Goal: Task Accomplishment & Management: Use online tool/utility

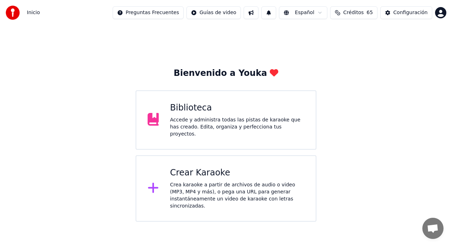
click at [241, 181] on div "Crea karaoke a partir de archivos de audio o video (MP3, MP4 y más), o pega una…" at bounding box center [237, 195] width 134 height 28
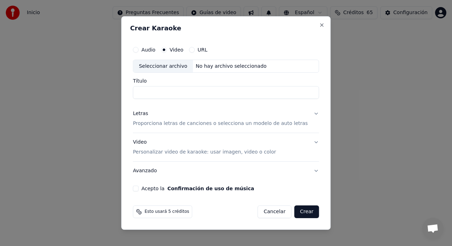
click at [163, 67] on div "Seleccionar archivo" at bounding box center [163, 66] width 60 height 13
type input "**********"
click at [149, 129] on button "Letras Proporciona letras de canciones o selecciona un modelo de auto letras" at bounding box center [226, 119] width 186 height 28
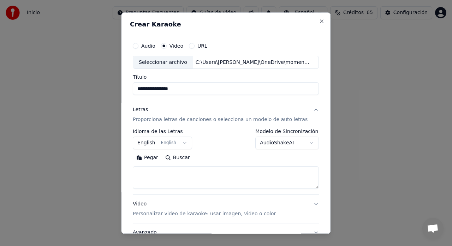
click at [168, 173] on textarea at bounding box center [226, 178] width 186 height 23
paste textarea "**********"
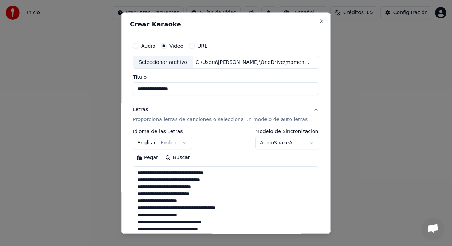
scroll to position [122, 0]
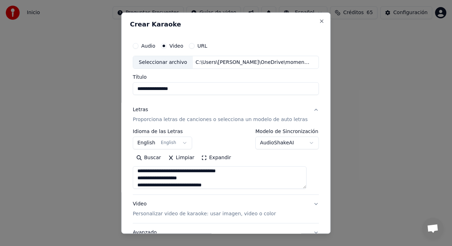
type textarea "**********"
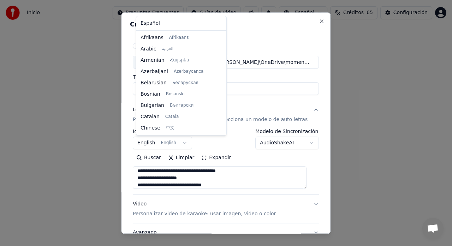
click at [152, 145] on body "**********" at bounding box center [226, 111] width 452 height 222
select select "**"
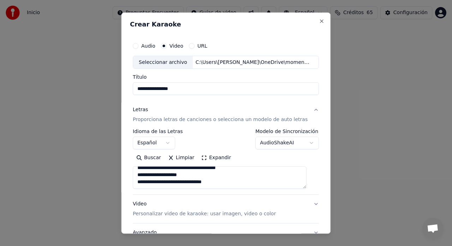
scroll to position [47, 0]
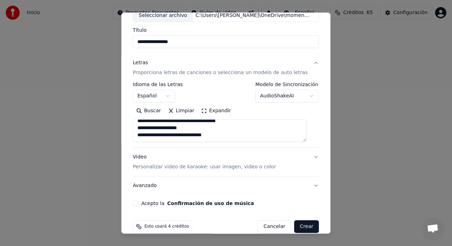
click at [155, 166] on p "Personalizar video de karaoke: usar imagen, video o color" at bounding box center [204, 167] width 143 height 7
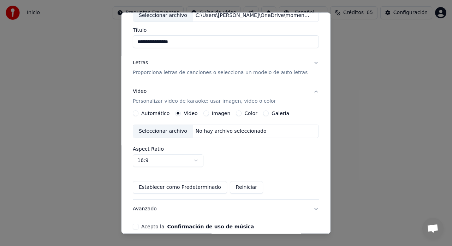
click at [172, 132] on div "Seleccionar archivo" at bounding box center [163, 131] width 60 height 13
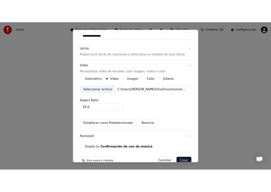
scroll to position [81, 0]
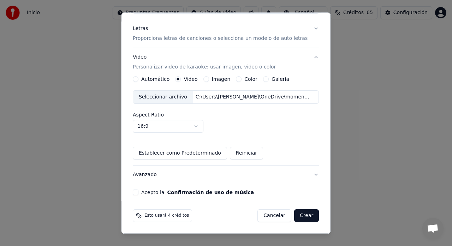
click at [137, 194] on button "Acepto la Confirmación de uso de música" at bounding box center [136, 193] width 6 height 6
click at [301, 216] on button "Crear" at bounding box center [306, 216] width 25 height 13
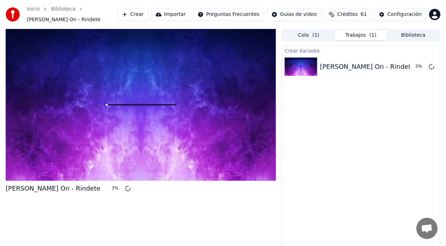
click at [351, 16] on button "Créditos 61" at bounding box center [347, 14] width 47 height 13
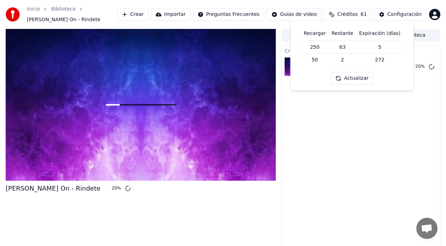
click at [389, 195] on div "Crear Karaoke [PERSON_NAME] On - Rindete 20 %" at bounding box center [360, 150] width 159 height 209
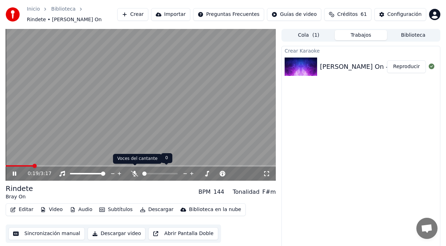
click at [135, 172] on icon at bounding box center [134, 174] width 7 height 6
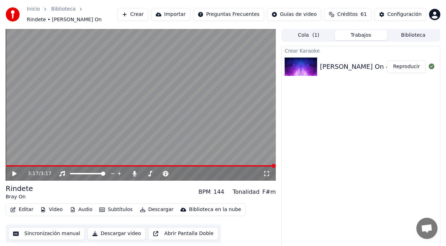
click at [301, 227] on div "Crear Karaoke [PERSON_NAME] On - Rindete Reproducir" at bounding box center [360, 150] width 159 height 209
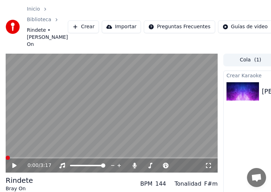
click at [6, 160] on span at bounding box center [8, 158] width 4 height 4
click at [14, 163] on icon at bounding box center [14, 165] width 4 height 5
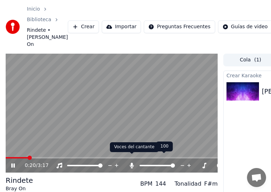
click at [131, 163] on icon at bounding box center [132, 166] width 4 height 6
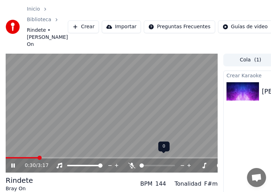
click at [130, 163] on icon at bounding box center [131, 166] width 7 height 6
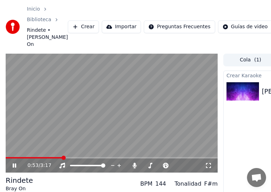
click at [14, 163] on icon at bounding box center [19, 166] width 16 height 6
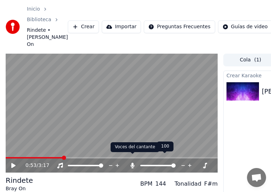
click at [133, 163] on icon at bounding box center [132, 166] width 7 height 6
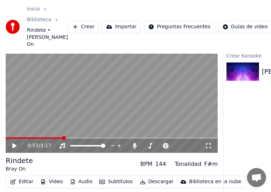
scroll to position [40, 0]
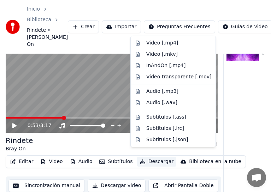
click at [149, 157] on button "Descargar" at bounding box center [157, 162] width 40 height 10
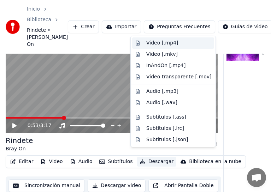
click at [154, 46] on div "Video [.mp4]" at bounding box center [162, 43] width 32 height 7
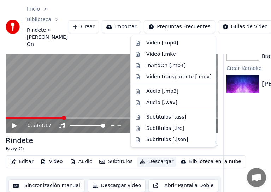
click at [145, 157] on button "Descargar" at bounding box center [157, 162] width 40 height 10
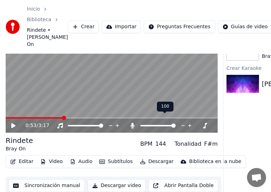
click at [136, 122] on div at bounding box center [164, 125] width 57 height 7
click at [134, 123] on icon at bounding box center [132, 126] width 7 height 6
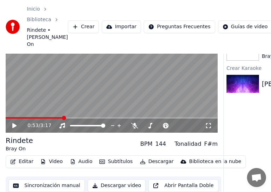
click at [147, 157] on button "Descargar" at bounding box center [157, 162] width 40 height 10
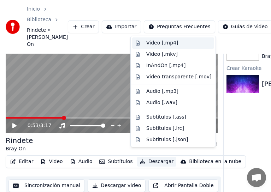
click at [154, 43] on div "Video [.mp4]" at bounding box center [162, 43] width 32 height 7
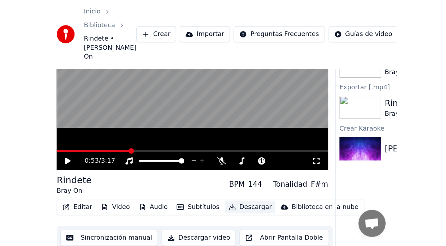
scroll to position [5, 0]
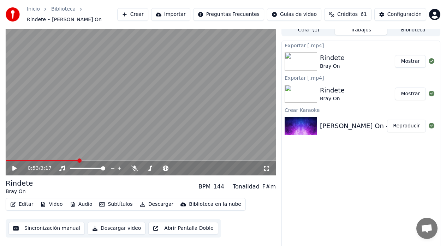
click at [364, 185] on div "Exportar [.mp4] Rindete [PERSON_NAME] On Mostrar Exportar [.mp4] Rindete [PERSO…" at bounding box center [360, 145] width 159 height 209
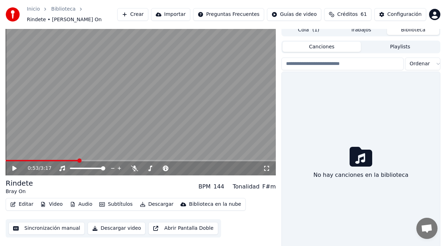
click at [404, 28] on button "Biblioteca" at bounding box center [413, 30] width 52 height 10
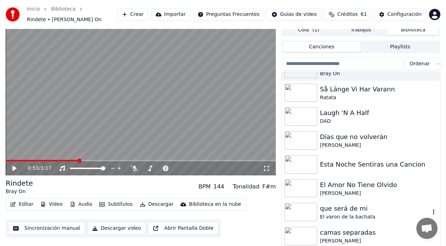
scroll to position [24, 0]
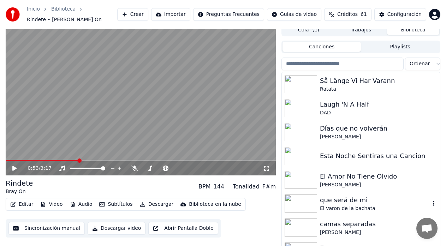
click at [337, 199] on div "que será de mi" at bounding box center [375, 200] width 110 height 10
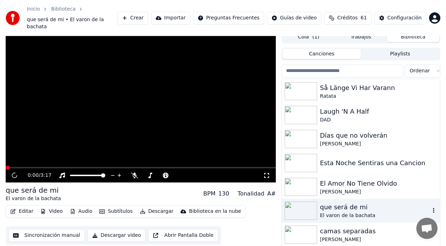
scroll to position [9, 0]
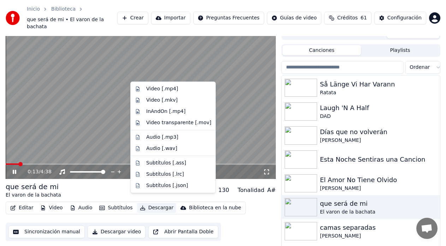
click at [143, 204] on button "Descargar" at bounding box center [157, 208] width 40 height 10
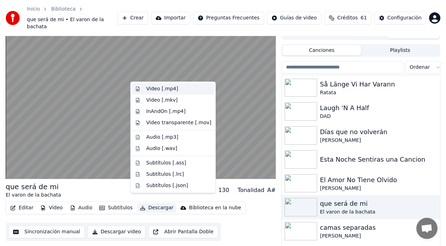
click at [156, 88] on div "Video [.mp4]" at bounding box center [162, 88] width 32 height 7
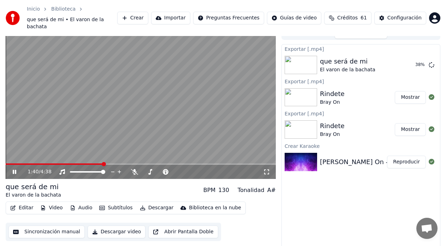
click at [13, 170] on icon at bounding box center [15, 172] width 4 height 4
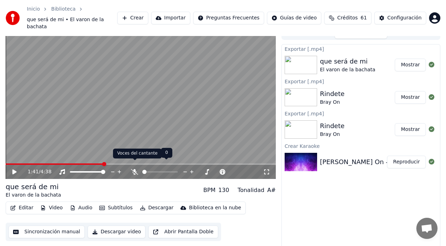
click at [134, 169] on icon at bounding box center [134, 172] width 7 height 6
click at [145, 203] on button "Descargar" at bounding box center [157, 208] width 40 height 10
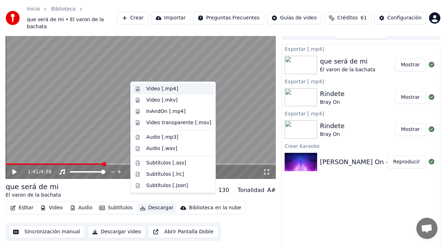
click at [149, 89] on div "Video [.mp4]" at bounding box center [162, 88] width 32 height 7
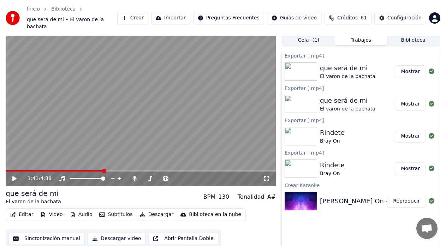
scroll to position [0, 0]
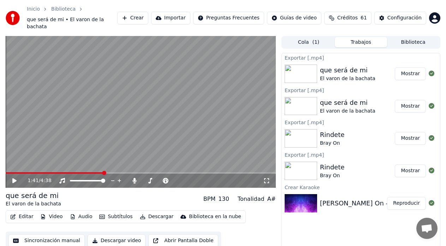
click at [413, 41] on div "Cola ( 1 ) Trabajos Biblioteca" at bounding box center [360, 42] width 159 height 13
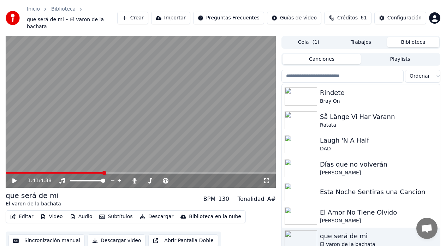
click at [412, 37] on button "Biblioteca" at bounding box center [413, 42] width 52 height 10
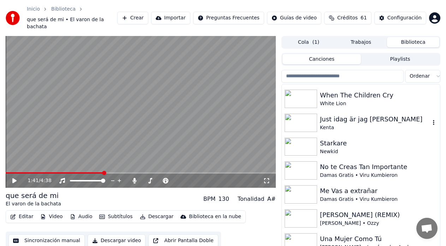
scroll to position [1129, 0]
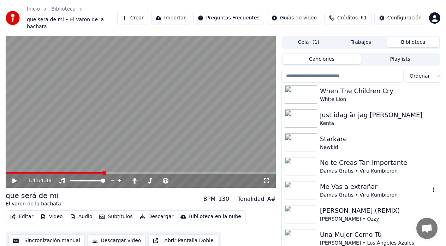
click at [364, 182] on div "Me Vas a extrañar" at bounding box center [375, 187] width 110 height 10
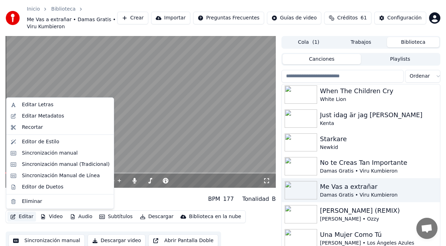
click at [29, 216] on button "Editar" at bounding box center [21, 217] width 29 height 10
click at [32, 187] on div "Editor de Duetos" at bounding box center [42, 187] width 41 height 7
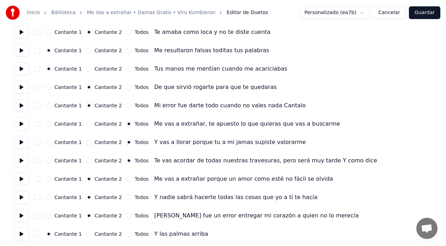
scroll to position [235, 0]
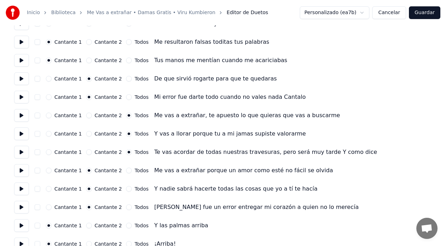
click at [19, 207] on button at bounding box center [21, 207] width 15 height 13
click at [38, 97] on button "button" at bounding box center [38, 97] width 6 height 6
click at [39, 96] on button "button" at bounding box center [38, 97] width 6 height 6
click at [23, 98] on button at bounding box center [21, 97] width 15 height 13
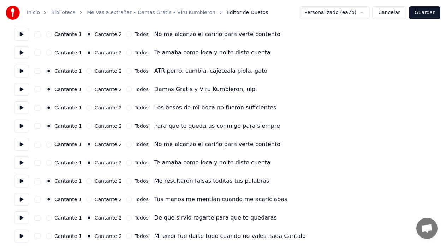
scroll to position [94, 0]
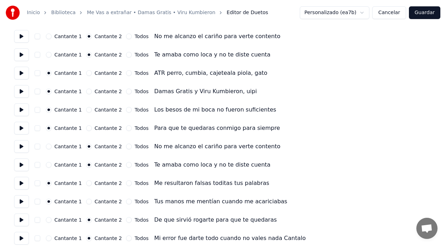
click at [22, 111] on button at bounding box center [21, 109] width 15 height 13
click at [20, 131] on button at bounding box center [21, 128] width 15 height 13
click at [20, 149] on button at bounding box center [21, 146] width 15 height 13
click at [22, 168] on button at bounding box center [21, 164] width 15 height 13
click at [19, 186] on button at bounding box center [21, 183] width 15 height 13
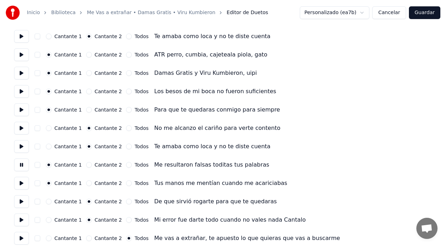
scroll to position [141, 0]
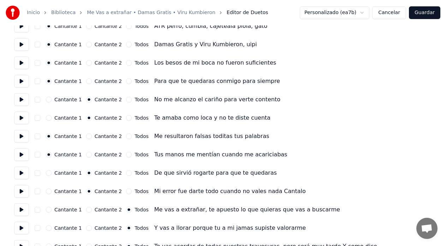
click at [24, 155] on button at bounding box center [21, 154] width 15 height 13
click at [22, 174] on button at bounding box center [21, 173] width 15 height 13
click at [19, 193] on button at bounding box center [21, 191] width 15 height 13
click at [22, 209] on button at bounding box center [21, 209] width 15 height 13
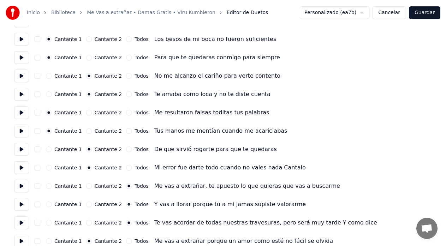
click at [25, 210] on button at bounding box center [21, 204] width 15 height 13
click at [23, 224] on button at bounding box center [21, 222] width 15 height 13
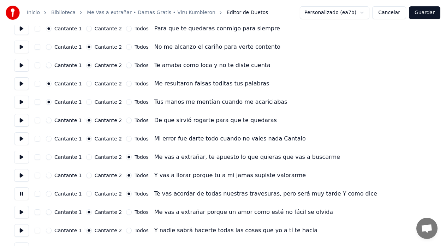
scroll to position [212, 0]
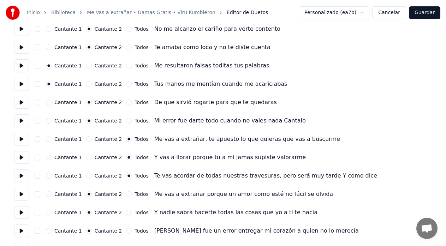
click at [25, 196] on button at bounding box center [21, 194] width 15 height 13
click at [126, 195] on button "Todos" at bounding box center [129, 194] width 6 height 6
click at [22, 195] on button at bounding box center [21, 194] width 15 height 13
click at [22, 214] on button at bounding box center [21, 212] width 15 height 13
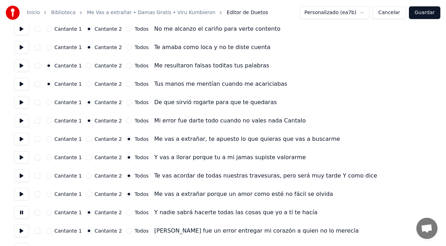
click at [126, 215] on button "Todos" at bounding box center [129, 213] width 6 height 6
click at [20, 232] on button at bounding box center [21, 230] width 15 height 13
click at [126, 231] on button "Todos" at bounding box center [129, 231] width 6 height 6
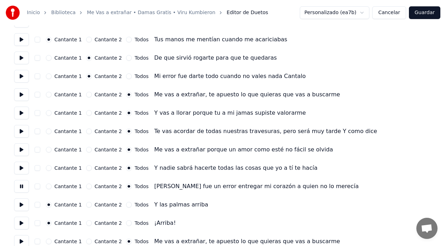
scroll to position [306, 0]
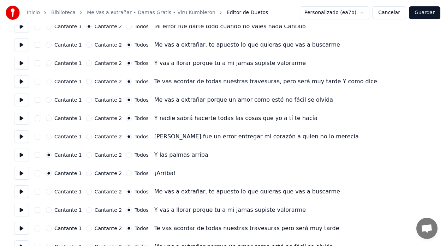
click at [22, 157] on button at bounding box center [21, 155] width 15 height 13
click at [24, 176] on button at bounding box center [21, 173] width 15 height 13
click at [23, 193] on button at bounding box center [21, 191] width 15 height 13
click at [22, 210] on button at bounding box center [21, 210] width 15 height 13
click at [25, 228] on button at bounding box center [21, 228] width 15 height 13
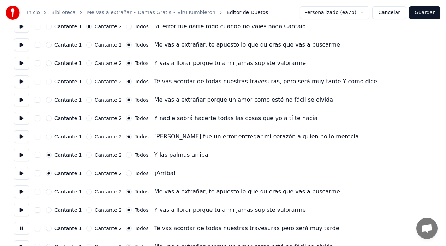
scroll to position [329, 0]
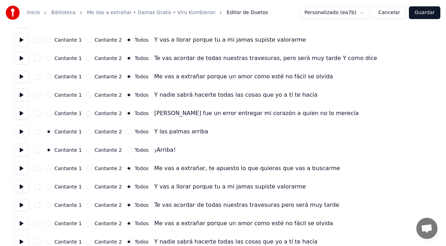
click at [25, 224] on button at bounding box center [21, 223] width 15 height 13
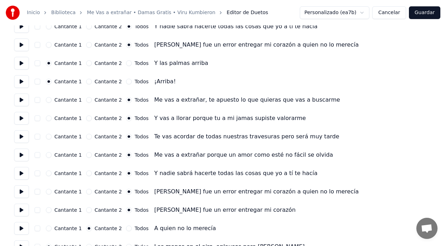
scroll to position [400, 0]
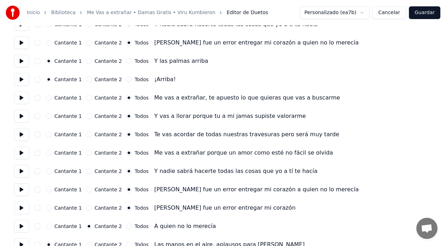
click at [23, 173] on button at bounding box center [21, 171] width 15 height 13
click at [22, 191] on button at bounding box center [21, 189] width 15 height 13
click at [23, 208] on button at bounding box center [21, 208] width 15 height 13
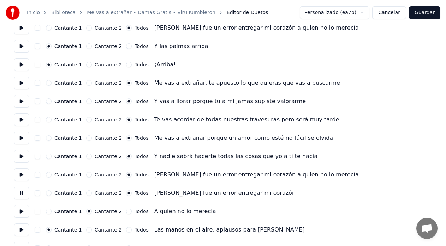
scroll to position [430, 0]
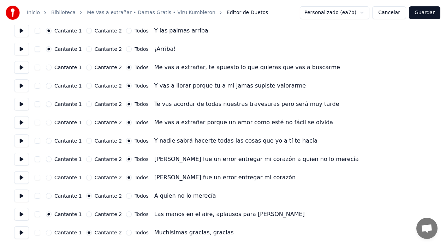
click at [22, 198] on button at bounding box center [21, 196] width 15 height 13
click at [22, 214] on button at bounding box center [21, 214] width 15 height 13
click at [19, 234] on button at bounding box center [21, 232] width 15 height 13
click at [428, 17] on button "Guardar" at bounding box center [424, 12] width 31 height 13
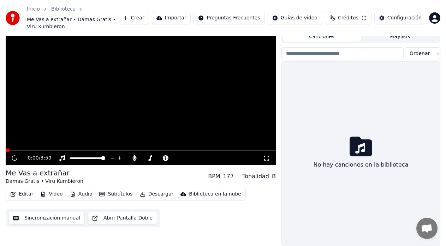
scroll to position [23, 0]
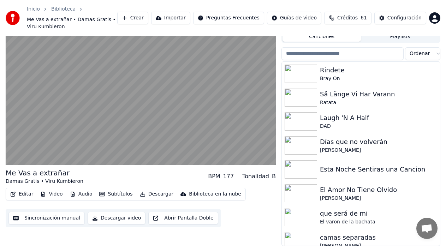
click at [140, 196] on icon "button" at bounding box center [142, 194] width 5 height 5
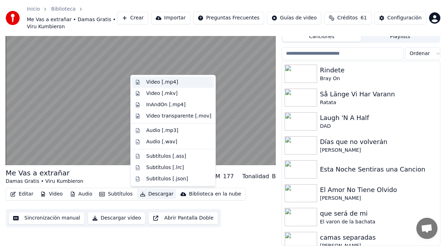
click at [157, 85] on div "Video [.mp4]" at bounding box center [162, 82] width 32 height 7
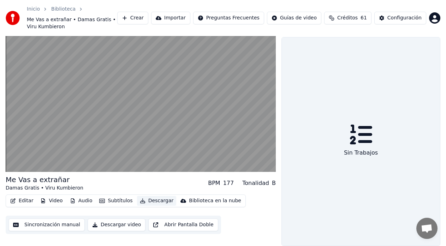
scroll to position [16, 0]
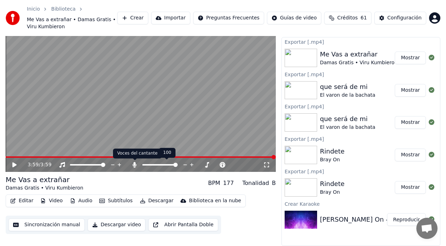
click at [134, 165] on icon at bounding box center [135, 165] width 4 height 6
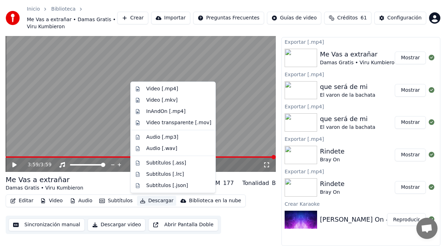
click at [156, 205] on button "Descargar" at bounding box center [157, 201] width 40 height 10
click at [159, 91] on div "Video [.mp4]" at bounding box center [162, 88] width 32 height 7
